Goal: Find specific page/section: Find specific page/section

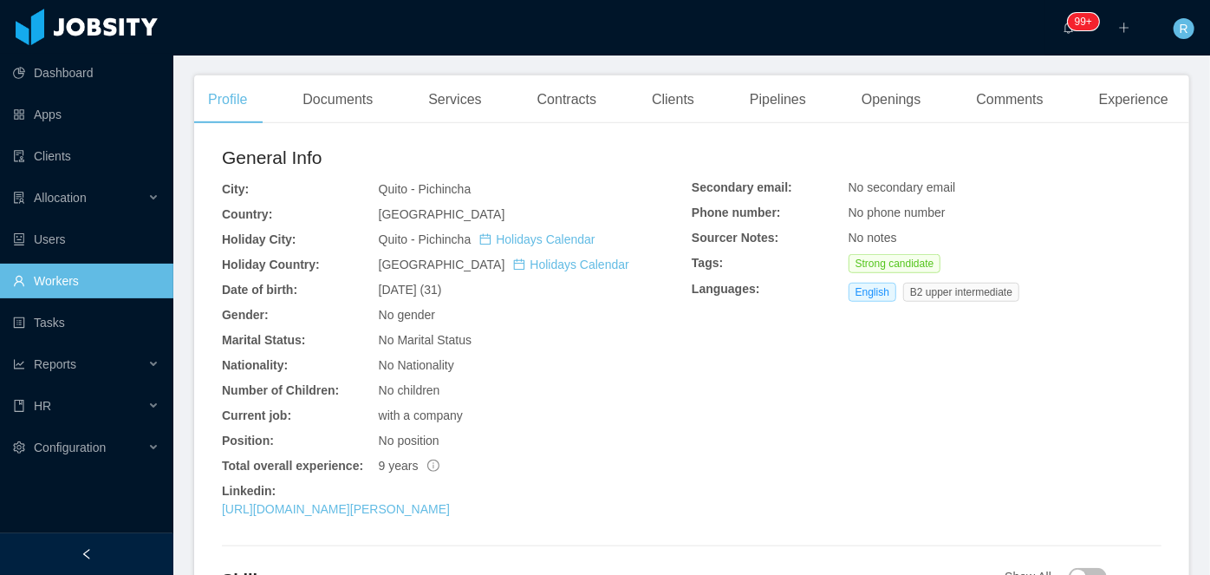
scroll to position [464, 0]
click at [675, 81] on div "Clients" at bounding box center [673, 99] width 70 height 49
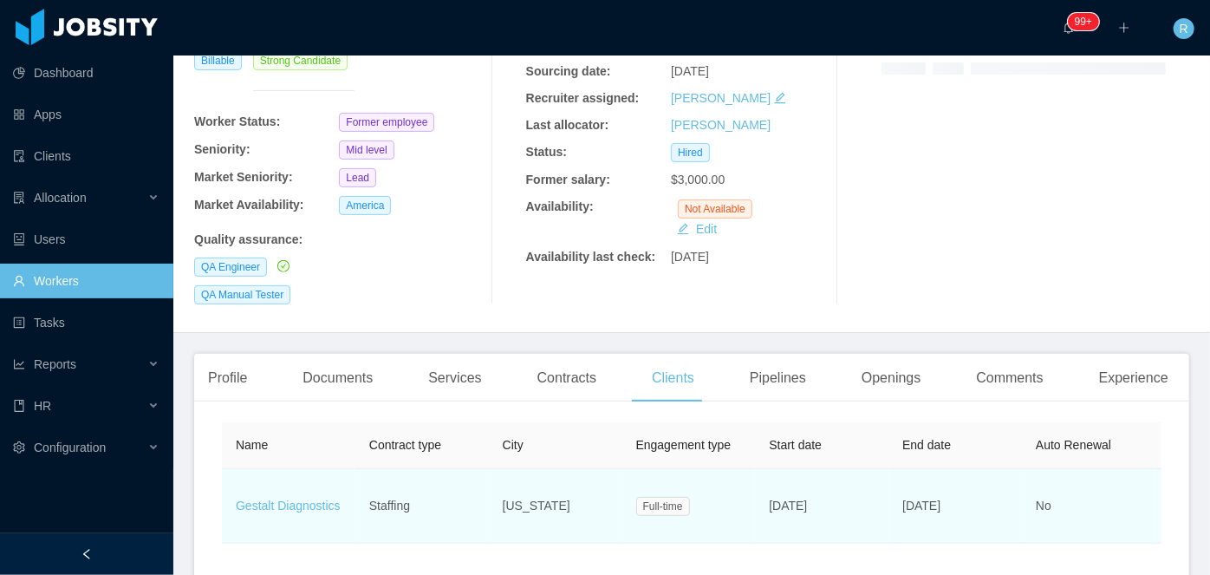
scroll to position [245, 0]
